Goal: Information Seeking & Learning: Learn about a topic

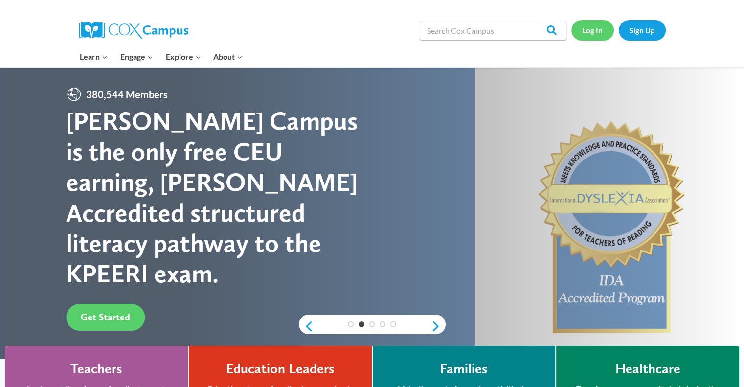
click at [588, 32] on link "Log In" at bounding box center [592, 30] width 43 height 20
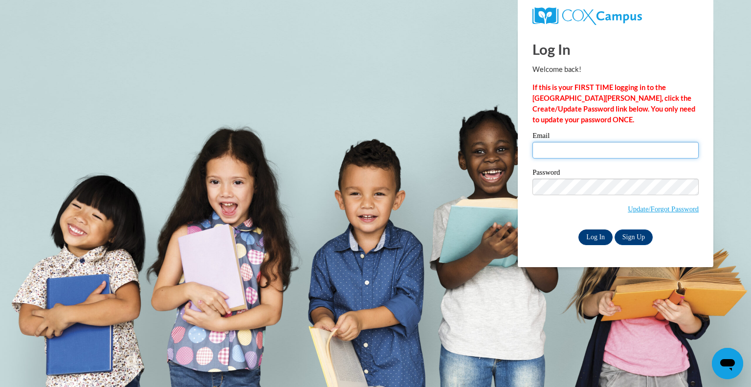
type input "rogersb@peshtigo.k12.wi.us"
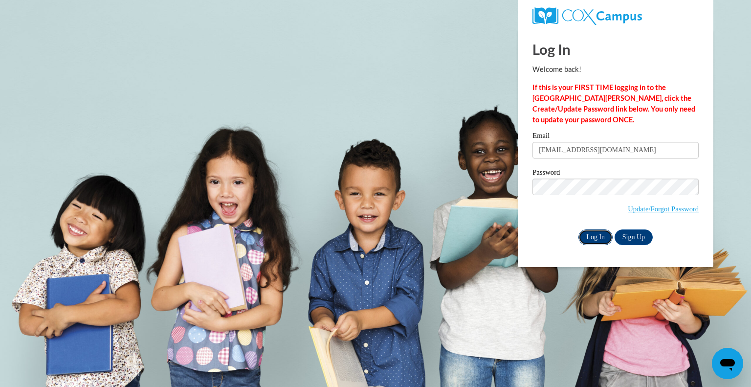
click at [590, 242] on input "Log In" at bounding box center [595, 237] width 34 height 16
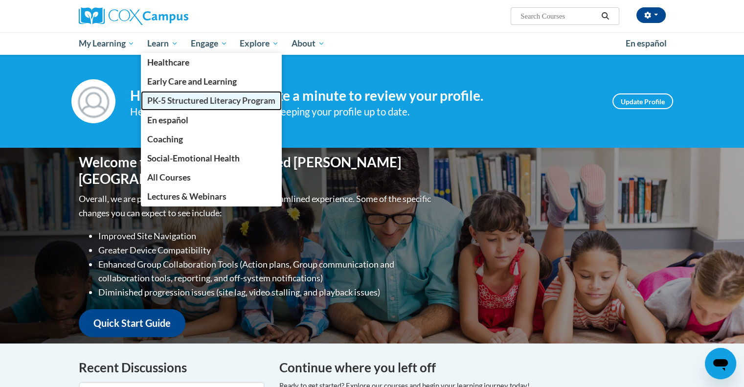
click at [163, 105] on span "PK-5 Structured Literacy Program" at bounding box center [211, 100] width 128 height 10
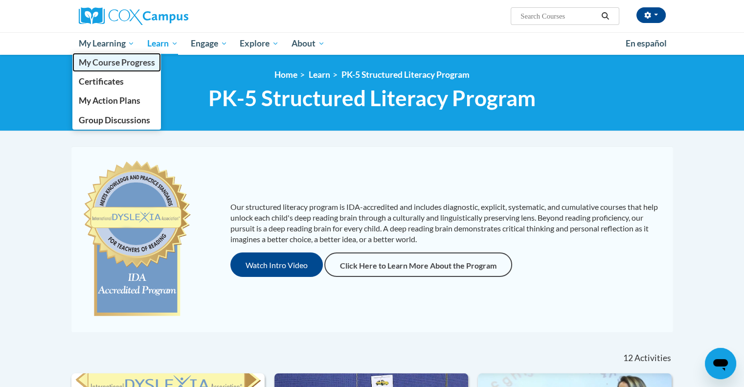
click at [100, 68] on link "My Course Progress" at bounding box center [116, 62] width 89 height 19
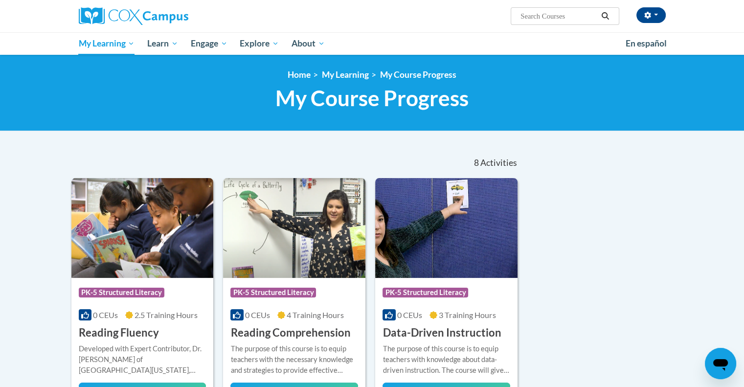
drag, startPoint x: 747, startPoint y: 54, endPoint x: 742, endPoint y: 2, distance: 52.6
click at [742, 2] on html "[PERSON_NAME] ([GEOGRAPHIC_DATA]/[GEOGRAPHIC_DATA] UTC-05:00) My Profile Inbox …" at bounding box center [372, 193] width 744 height 387
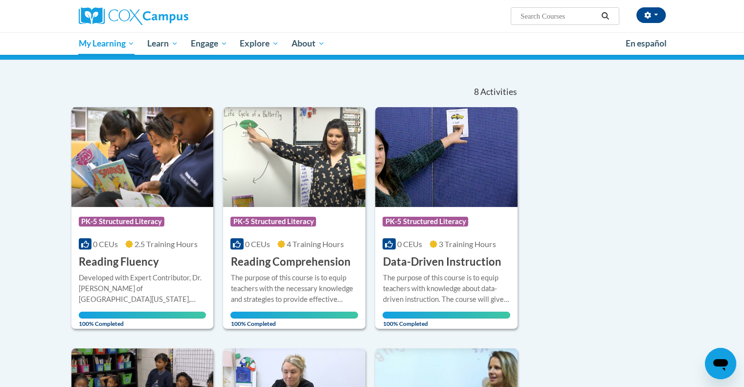
scroll to position [72, 0]
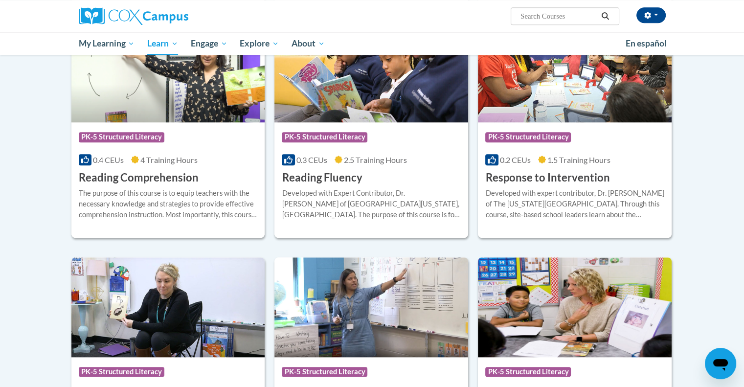
scroll to position [834, 0]
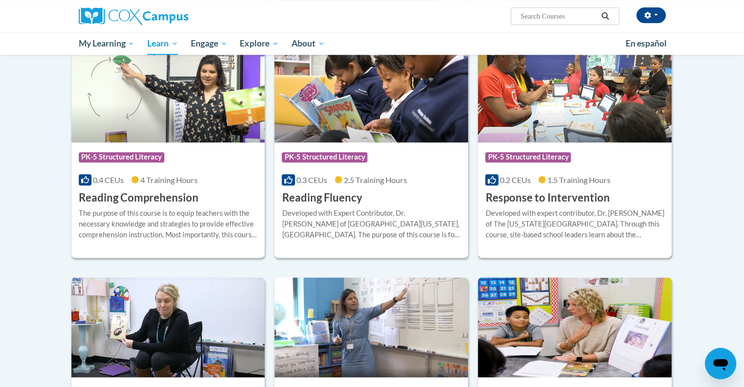
click at [559, 179] on span "1.5 Training Hours" at bounding box center [578, 179] width 63 height 9
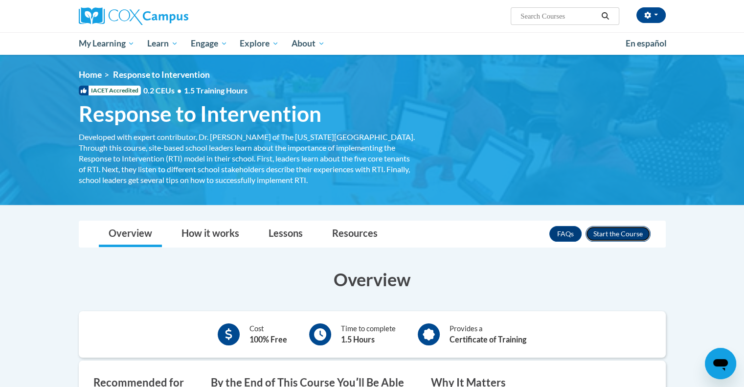
click at [598, 234] on button "Enroll" at bounding box center [617, 234] width 65 height 16
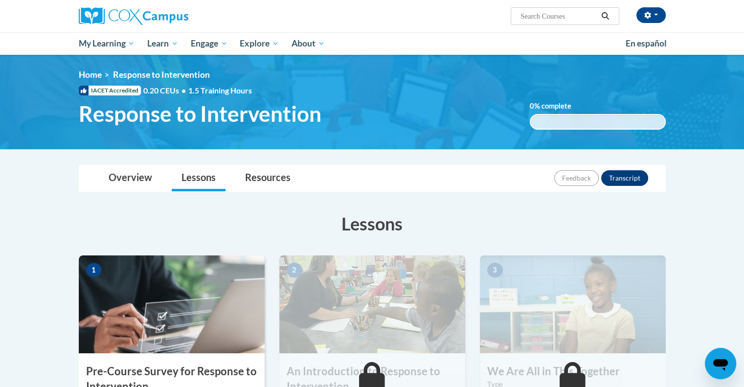
click at [189, 297] on img at bounding box center [172, 304] width 186 height 98
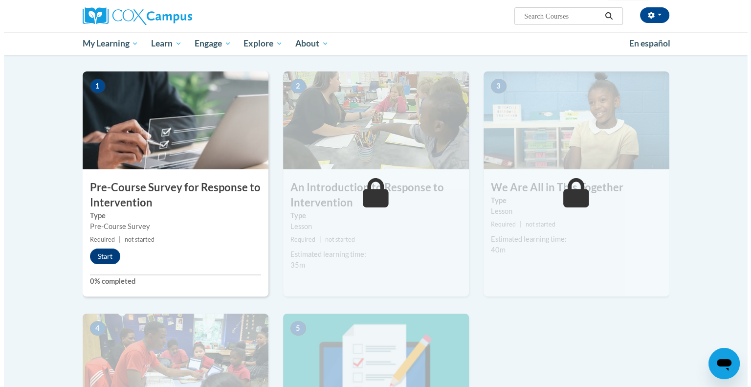
scroll to position [196, 0]
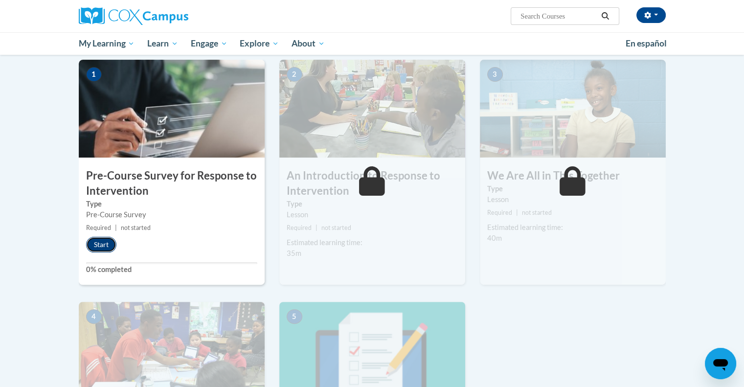
click at [105, 246] on button "Start" at bounding box center [101, 245] width 30 height 16
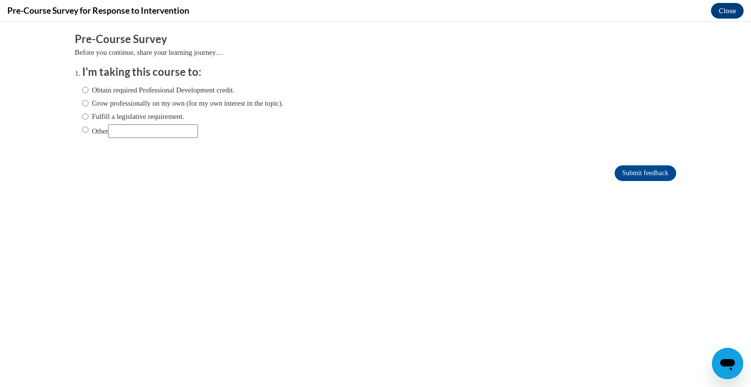
scroll to position [0, 0]
click at [75, 116] on ol "I'm taking this course to: Obtain required Professional Development credit. Gro…" at bounding box center [375, 109] width 601 height 89
click at [82, 114] on input "Fulfill a legislative requirement." at bounding box center [85, 116] width 6 height 11
radio input "true"
click at [616, 175] on input "Submit feedback" at bounding box center [646, 173] width 62 height 16
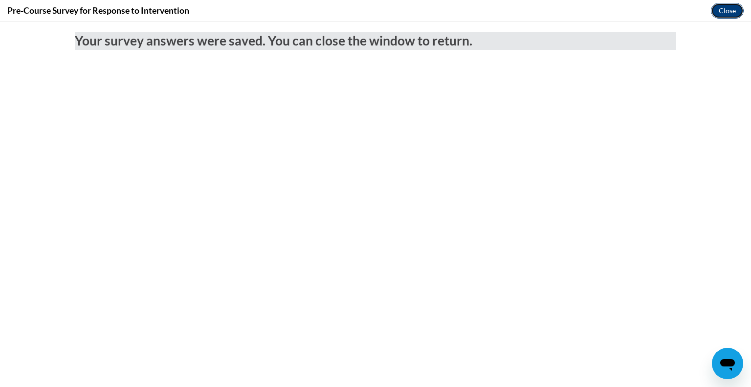
click at [723, 15] on button "Close" at bounding box center [727, 11] width 33 height 16
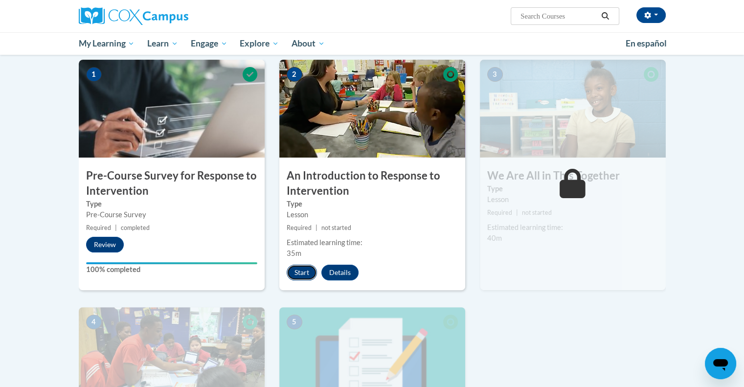
click at [297, 270] on button "Start" at bounding box center [302, 273] width 30 height 16
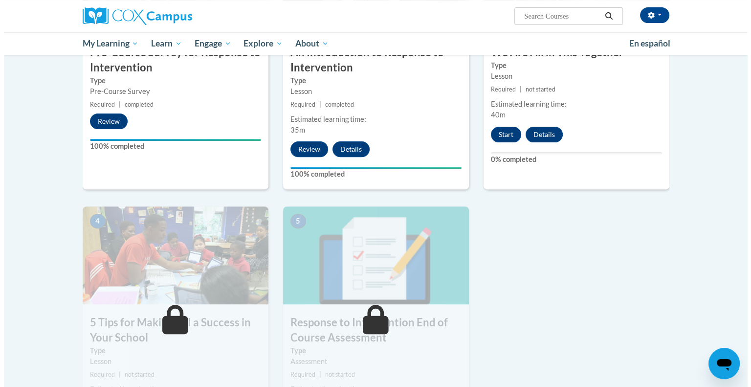
scroll to position [320, 0]
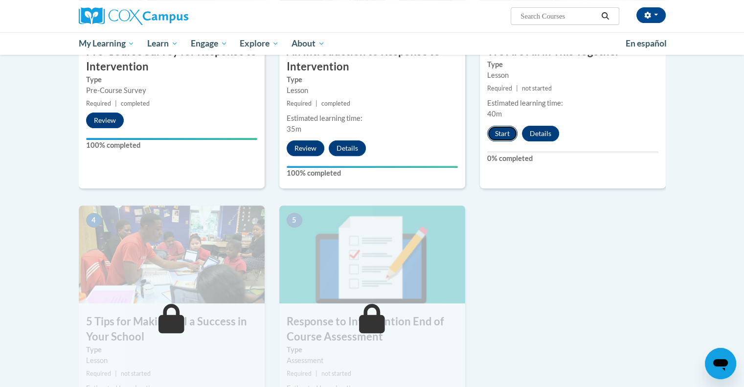
click at [492, 126] on button "Start" at bounding box center [502, 134] width 30 height 16
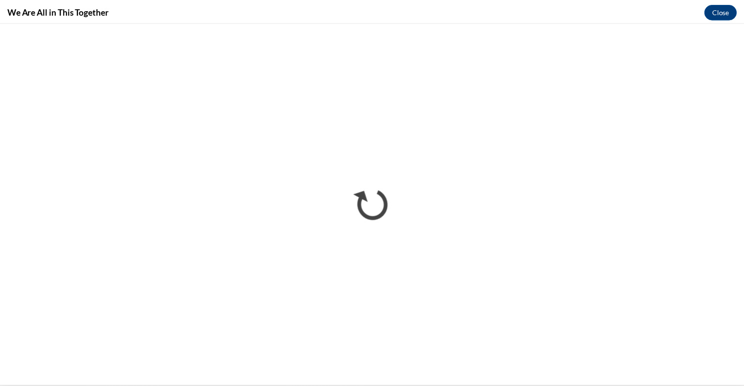
scroll to position [0, 0]
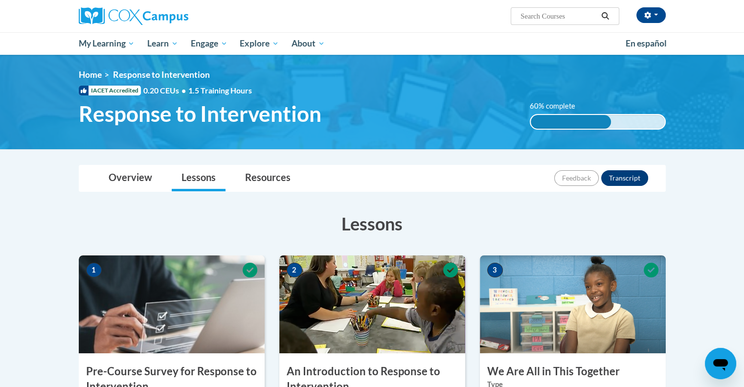
click at [627, 178] on button "Transcript" at bounding box center [624, 178] width 47 height 16
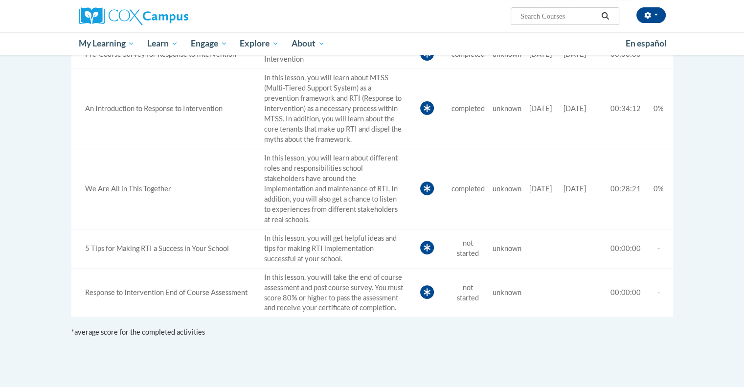
scroll to position [340, 0]
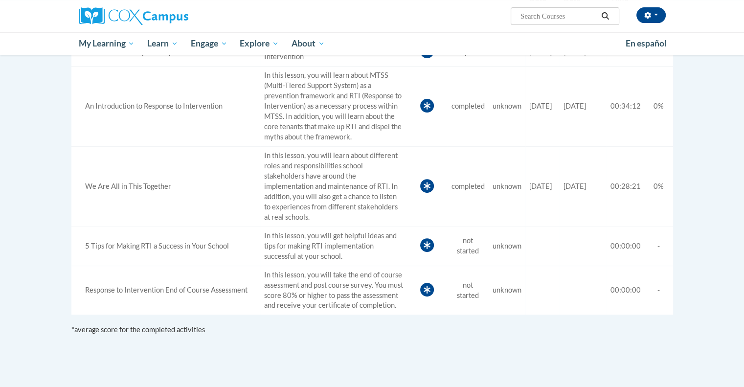
click at [423, 104] on icon at bounding box center [426, 106] width 7 height 8
click at [333, 107] on td "In this lesson, you will learn about MTSS (Multi-Tiered Support System) as a pr…" at bounding box center [333, 107] width 147 height 80
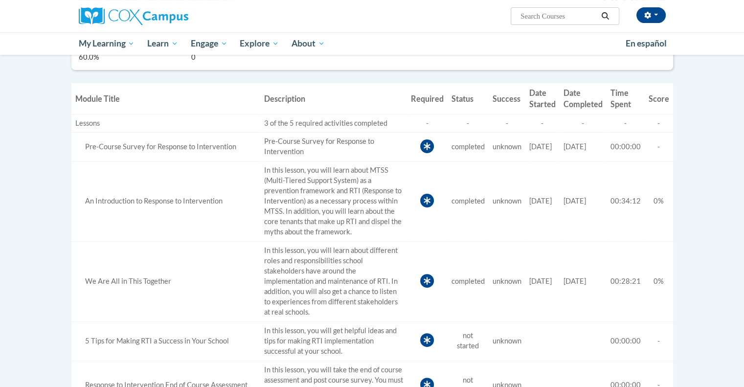
scroll to position [244, 0]
click at [305, 202] on td "In this lesson, you will learn about MTSS (Multi-Tiered Support System) as a pr…" at bounding box center [333, 203] width 147 height 80
click at [652, 290] on td "Score 0%" at bounding box center [659, 283] width 28 height 80
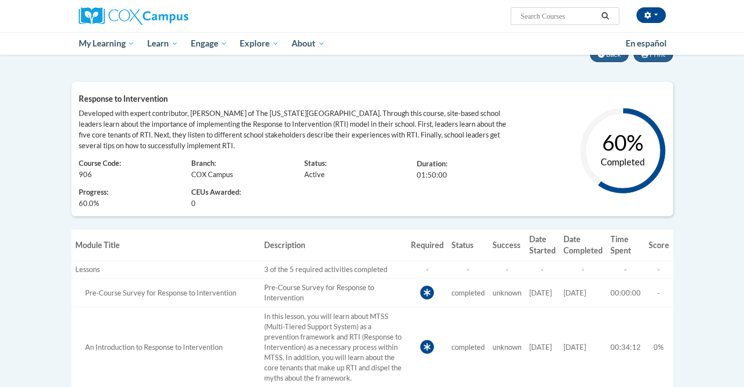
scroll to position [0, 0]
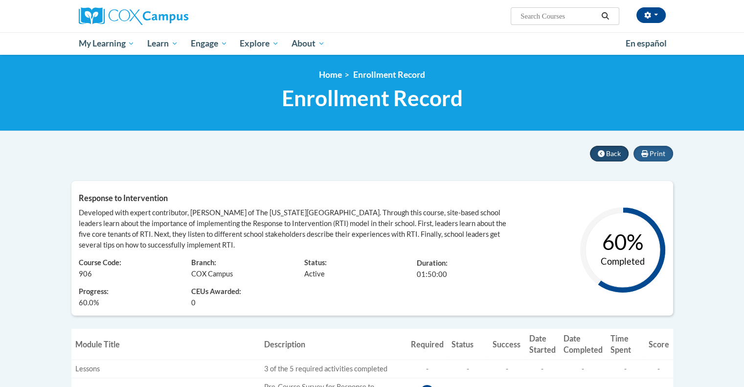
click at [603, 147] on button "Back" at bounding box center [609, 154] width 39 height 16
